Goal: Transaction & Acquisition: Purchase product/service

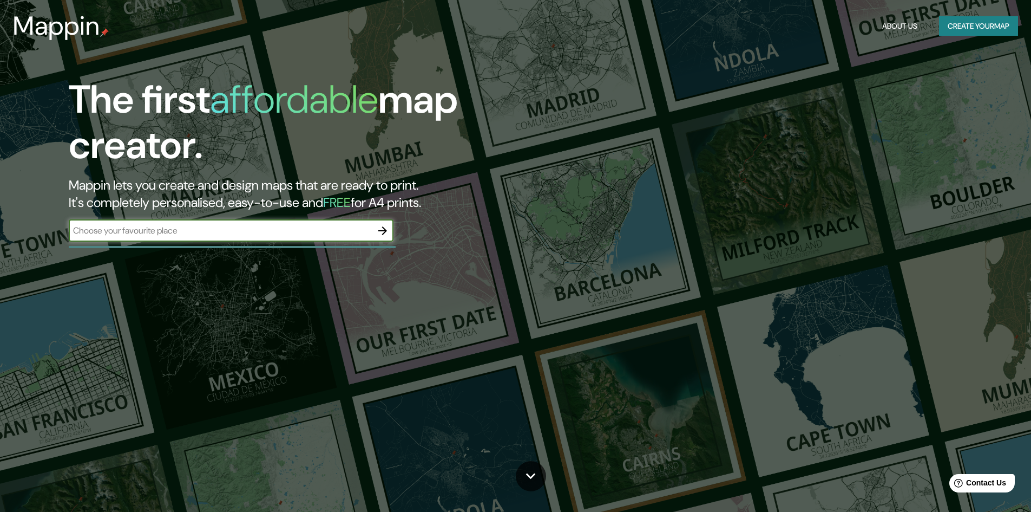
click at [188, 236] on input "text" at bounding box center [220, 230] width 303 height 12
type input "nuevo [PERSON_NAME]"
click at [385, 233] on icon "button" at bounding box center [382, 230] width 9 height 9
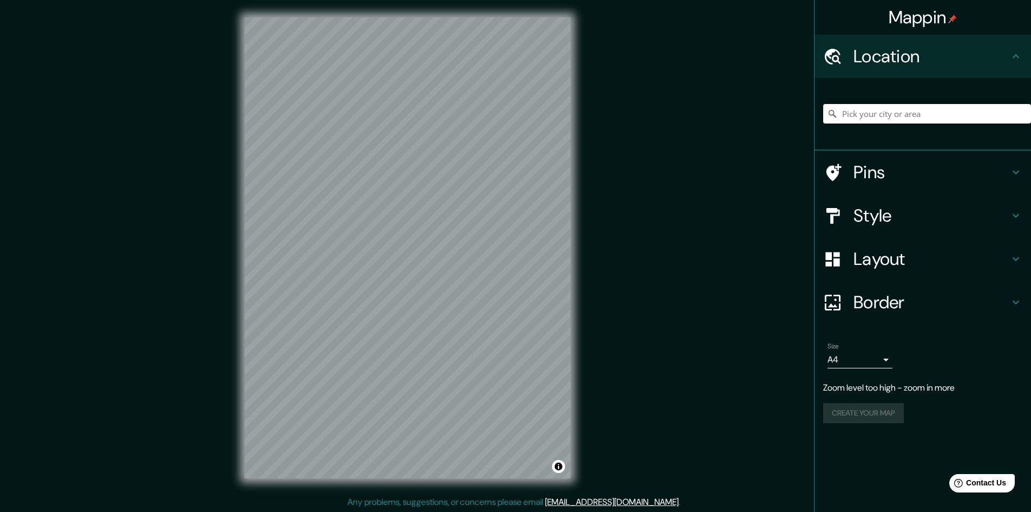
click at [920, 212] on h4 "Style" at bounding box center [932, 216] width 156 height 22
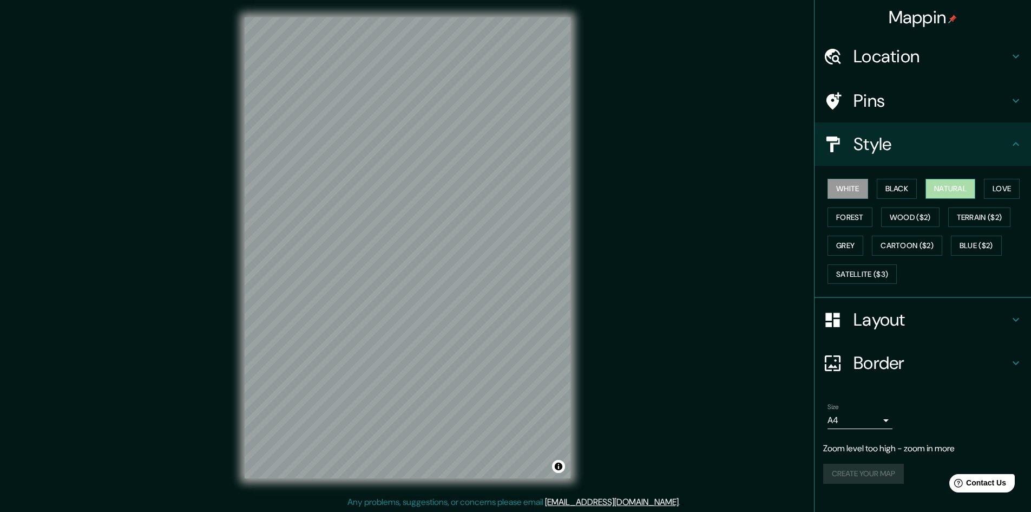
click at [948, 181] on button "Natural" at bounding box center [951, 189] width 50 height 20
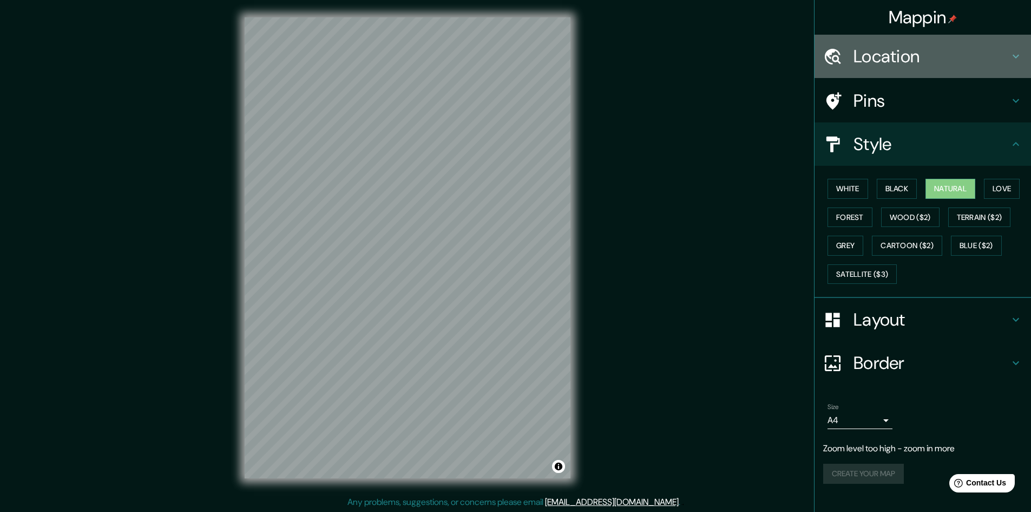
click at [941, 61] on h4 "Location" at bounding box center [932, 56] width 156 height 22
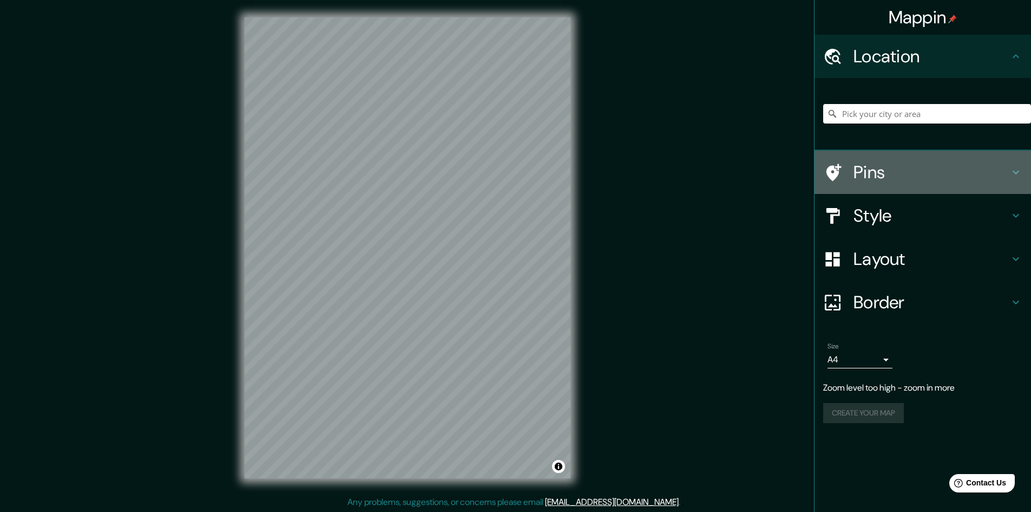
click at [913, 182] on h4 "Pins" at bounding box center [932, 172] width 156 height 22
